Goal: Task Accomplishment & Management: Use online tool/utility

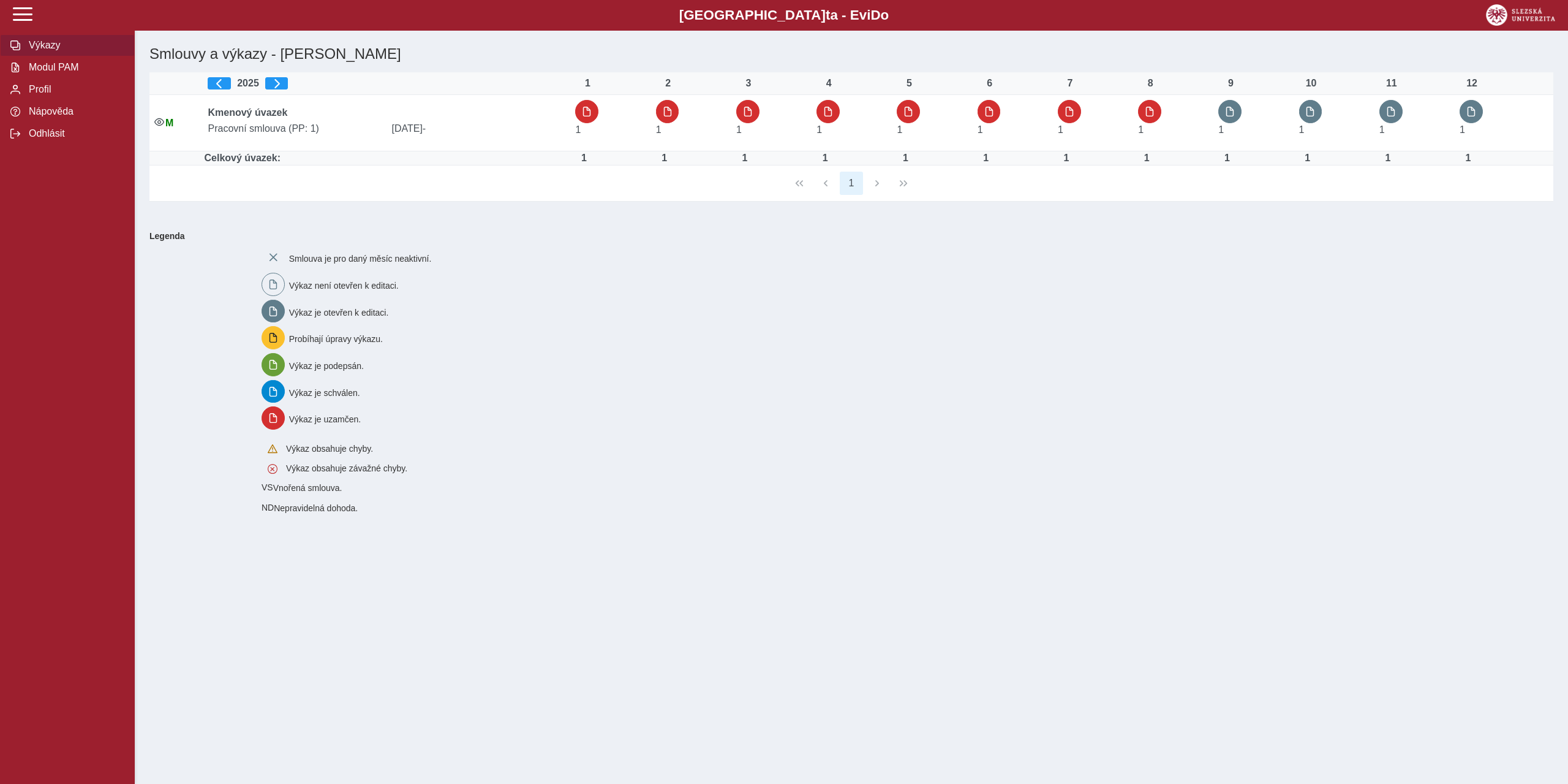
click at [39, 43] on span "Výkazy" at bounding box center [75, 46] width 99 height 11
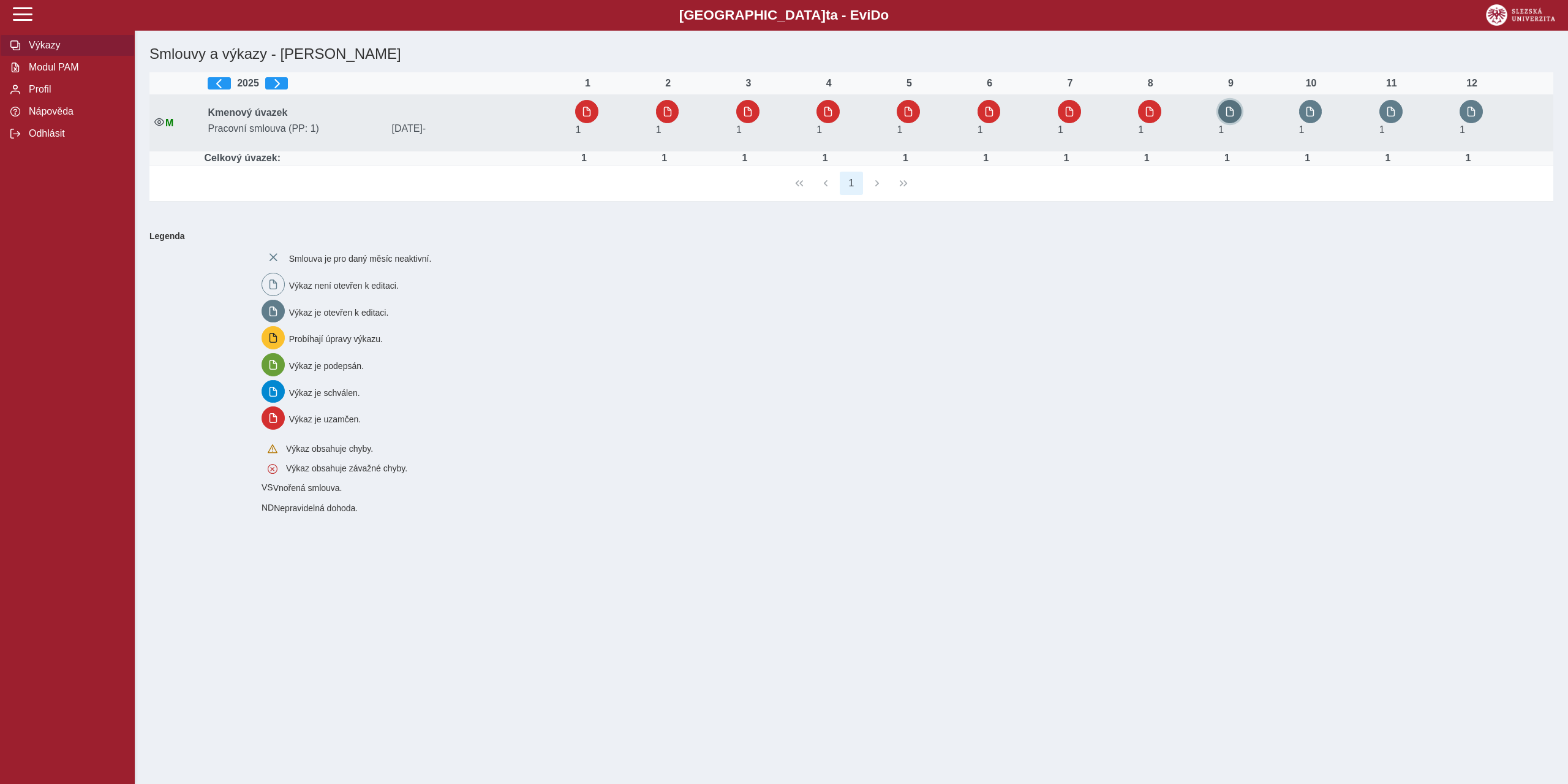
click at [1230, 111] on span "button" at bounding box center [1230, 111] width 10 height 10
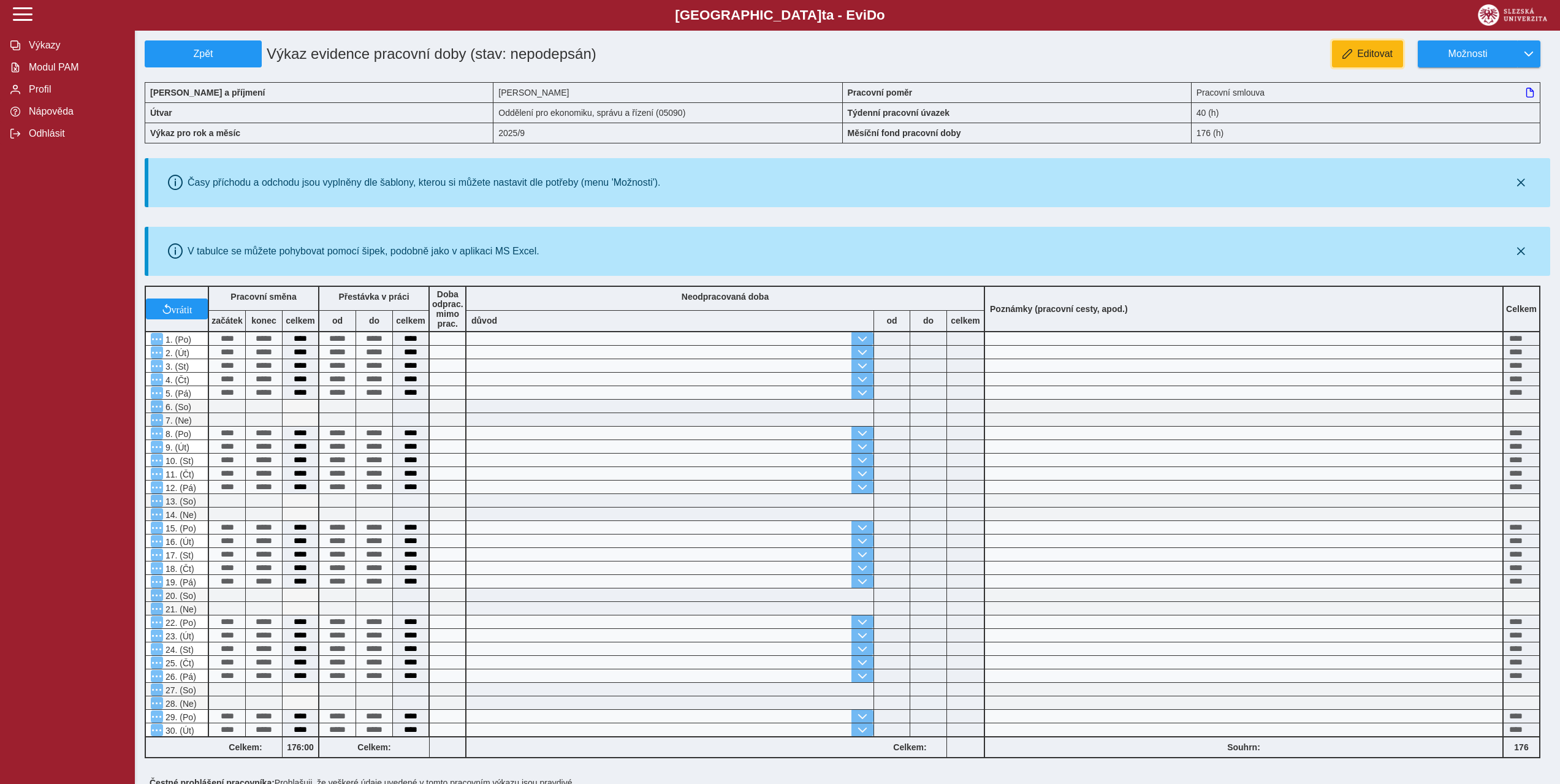
click at [1362, 64] on button "Editovat" at bounding box center [1368, 54] width 71 height 27
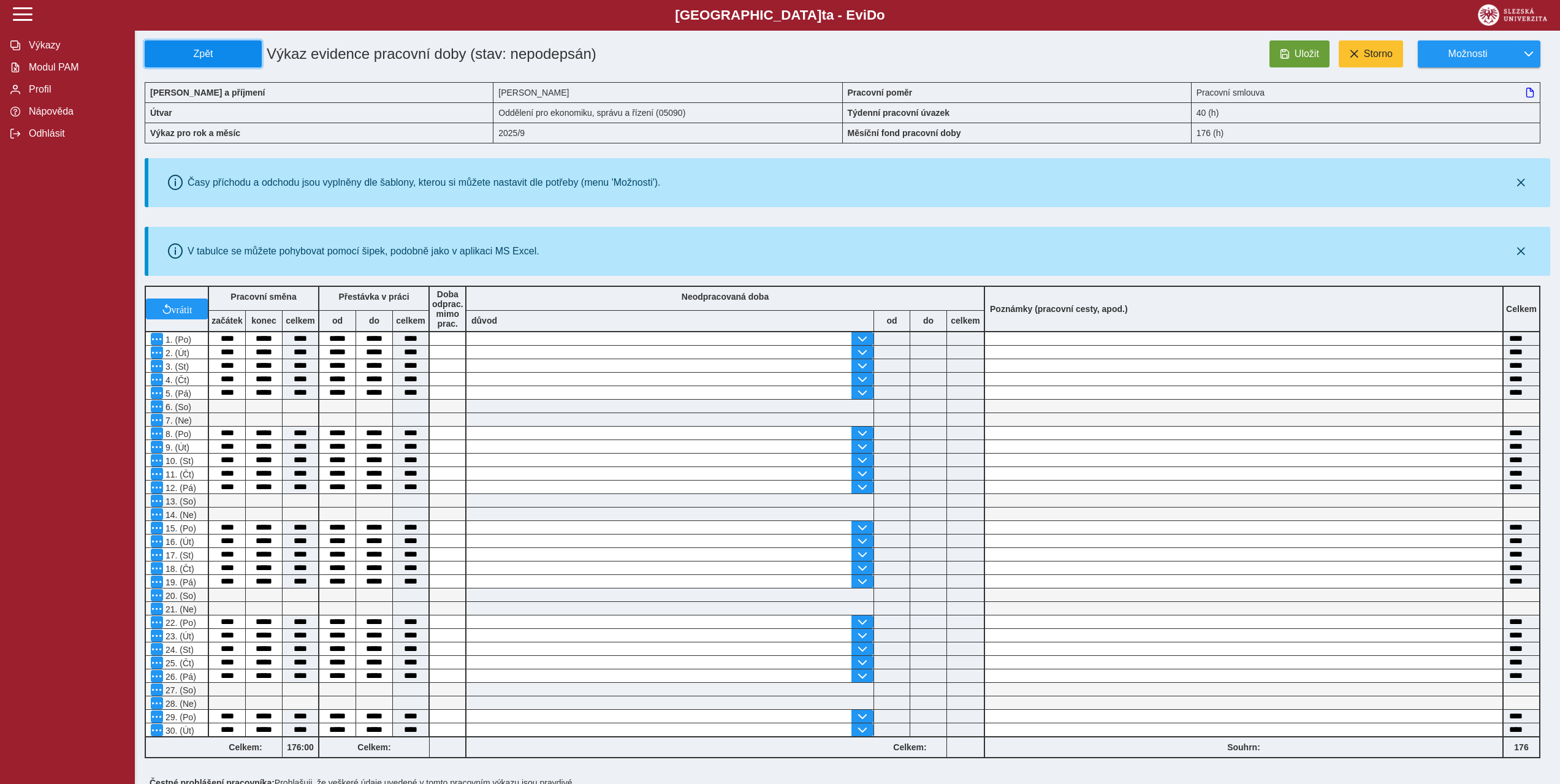
click at [181, 61] on button "Zpět" at bounding box center [203, 54] width 117 height 27
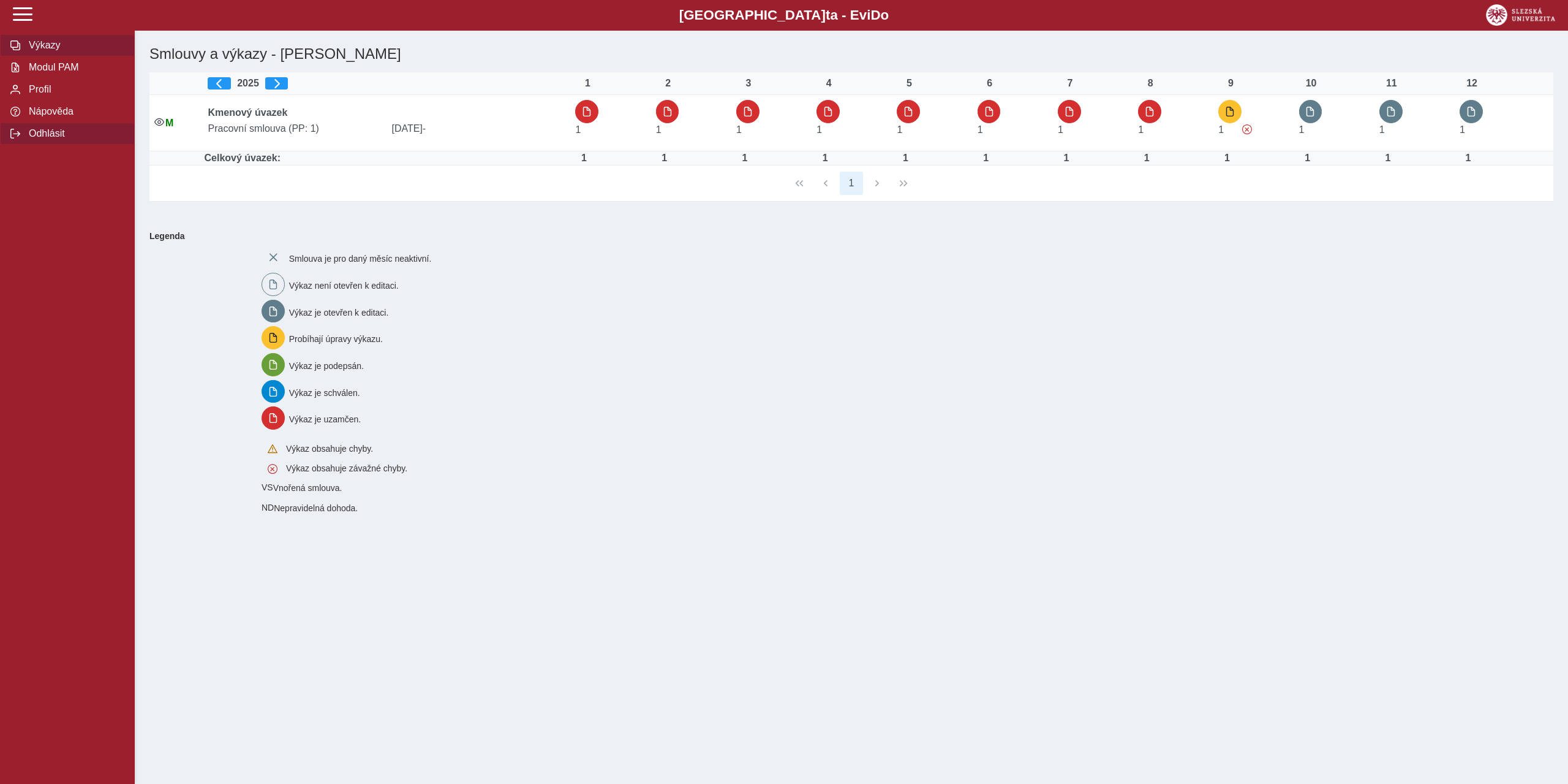
click at [41, 139] on span "Odhlásit" at bounding box center [75, 134] width 99 height 11
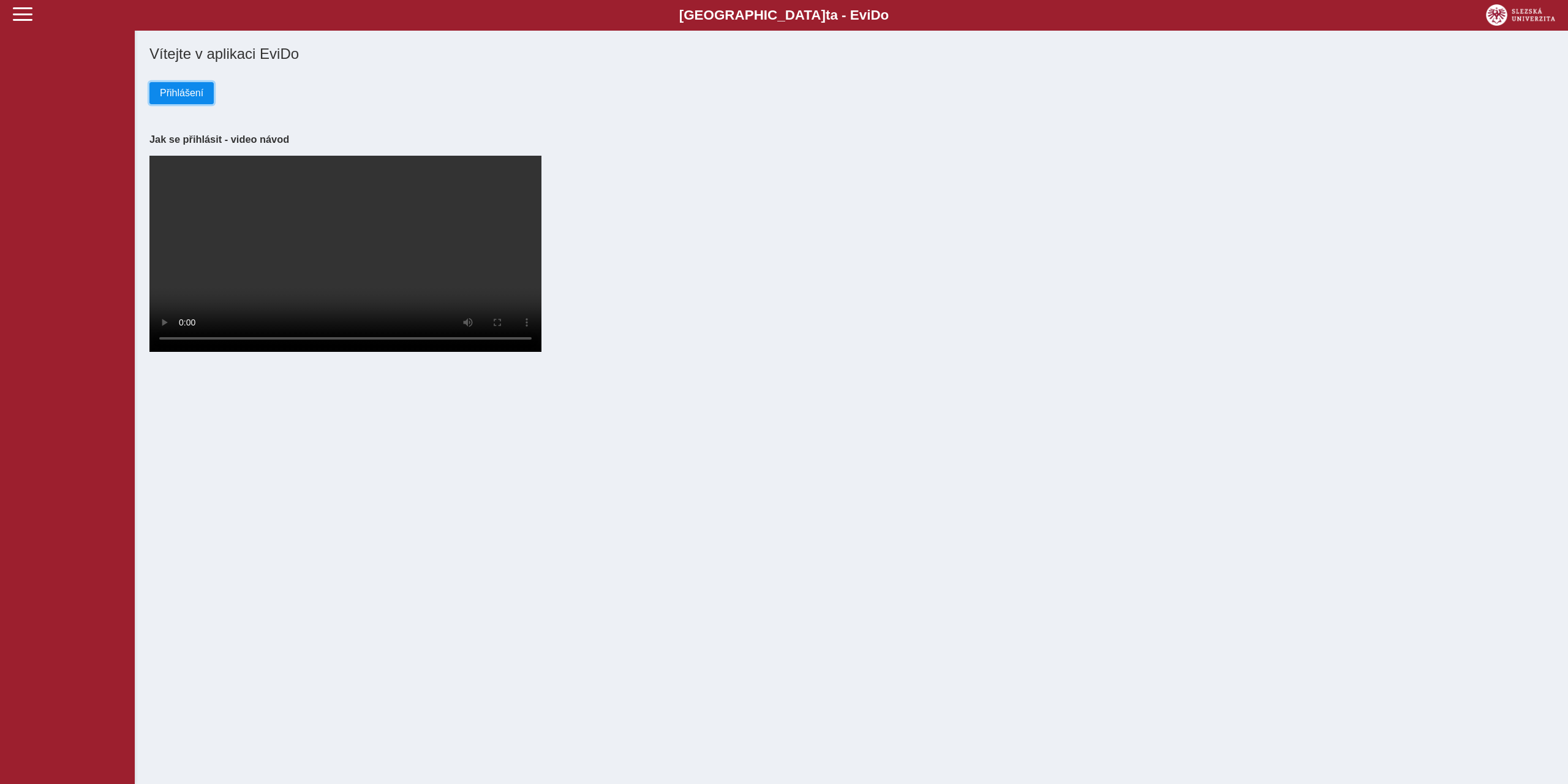
click at [191, 98] on span "Přihlášení" at bounding box center [181, 93] width 43 height 11
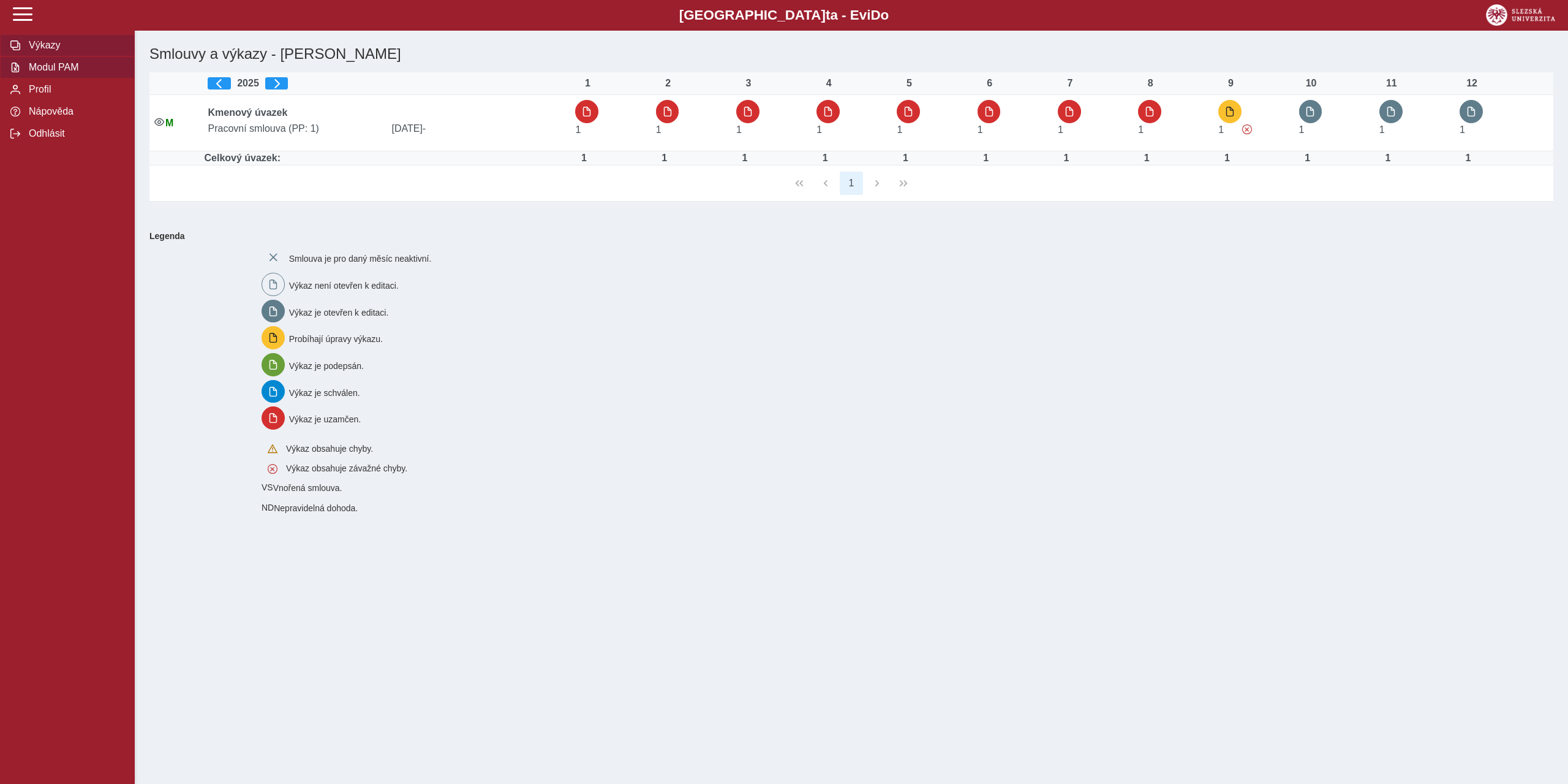
click at [35, 70] on span "Modul PAM" at bounding box center [75, 67] width 99 height 11
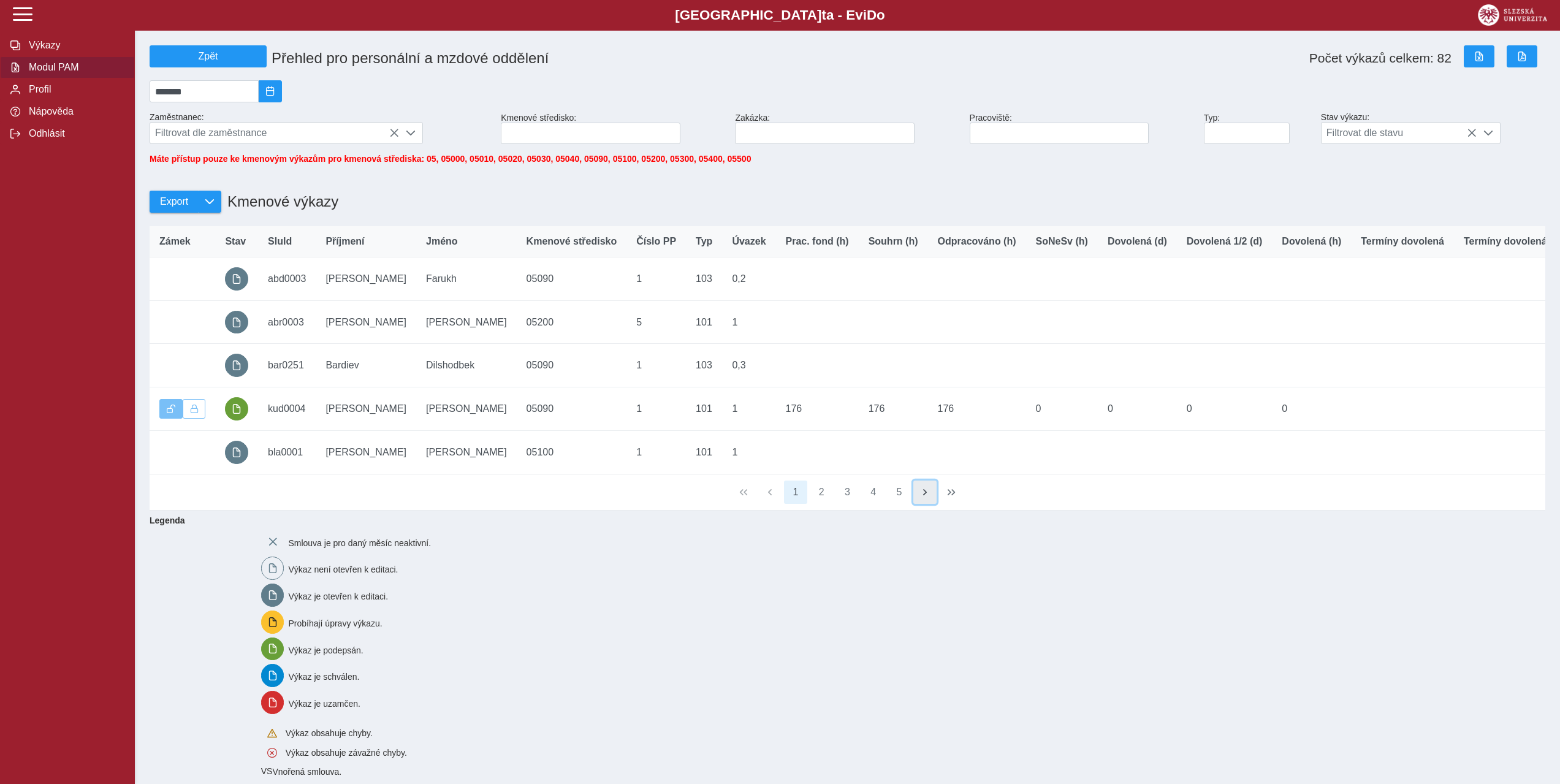
click at [921, 497] on span "button" at bounding box center [925, 492] width 10 height 10
